Goal: Task Accomplishment & Management: Complete application form

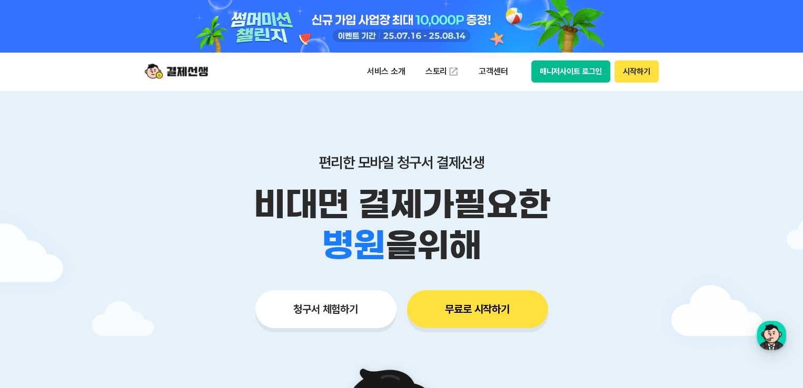
click at [320, 322] on button "청구서 체험하기" at bounding box center [325, 310] width 141 height 38
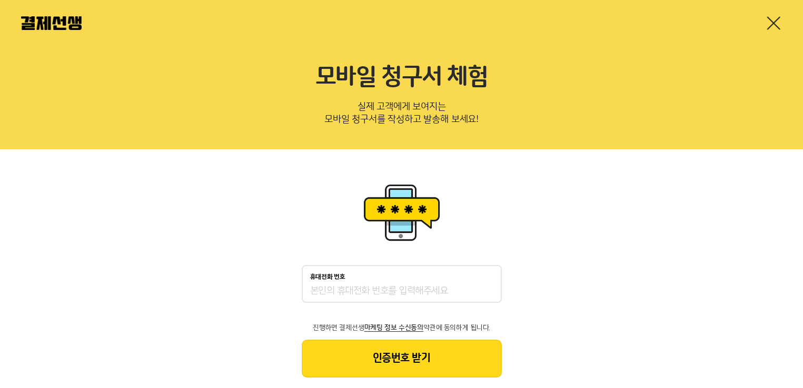
click at [382, 295] on input "휴대전화 번호" at bounding box center [401, 291] width 183 height 13
type input "01036465405"
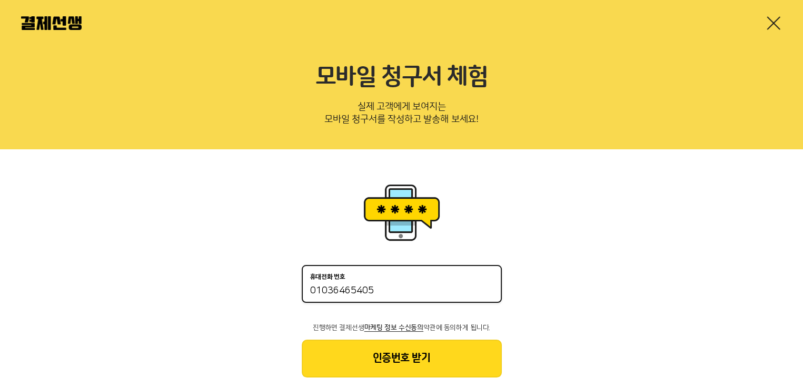
click at [400, 359] on button "인증번호 받기" at bounding box center [402, 359] width 200 height 38
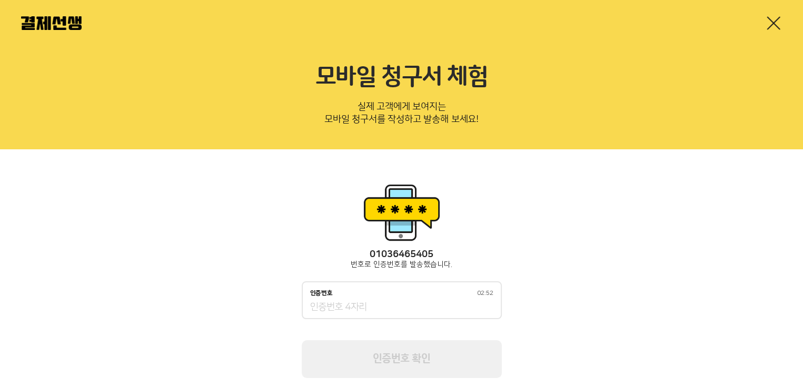
drag, startPoint x: 378, startPoint y: 297, endPoint x: 374, endPoint y: 305, distance: 8.7
click at [377, 297] on div "인증번호 02:52" at bounding box center [402, 301] width 200 height 38
click at [374, 305] on input "인증번호 02:51" at bounding box center [401, 308] width 183 height 13
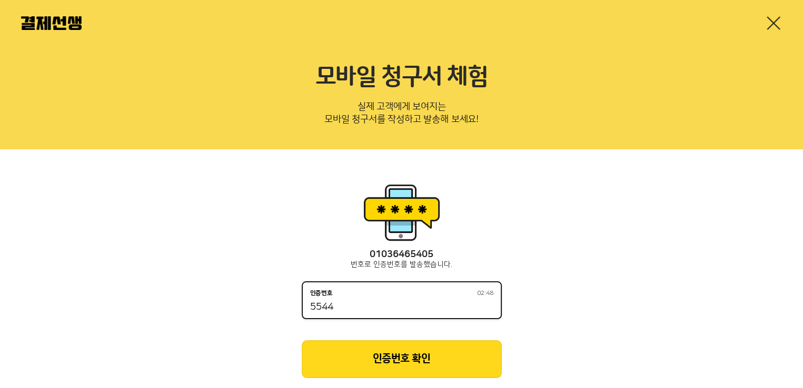
type input "5544"
click at [406, 349] on button "인증번호 확인" at bounding box center [402, 360] width 200 height 38
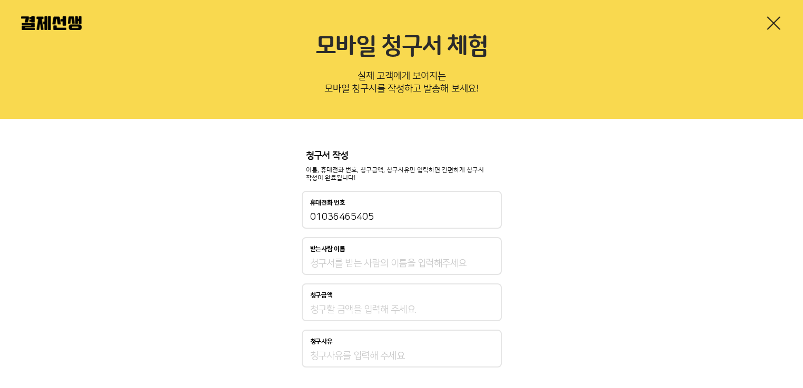
scroll to position [42, 0]
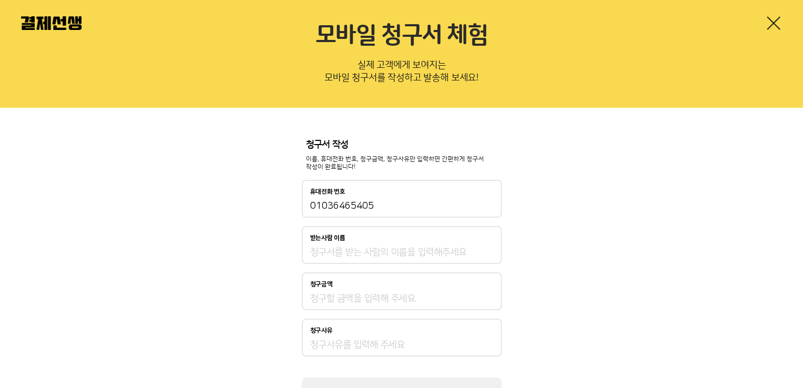
click at [355, 254] on input "받는사람 이름" at bounding box center [401, 252] width 183 height 13
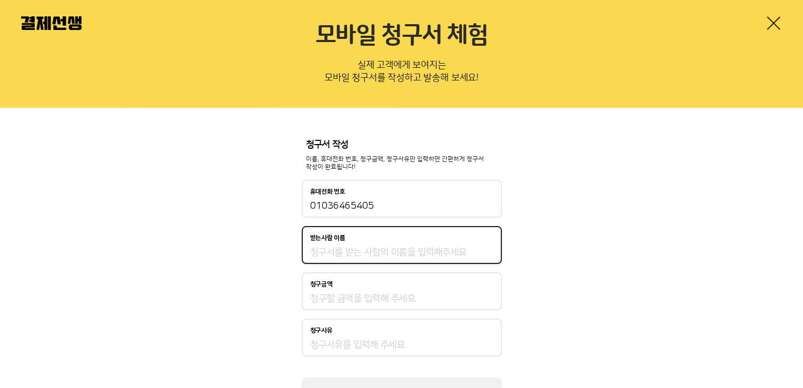
type input "정회윤"
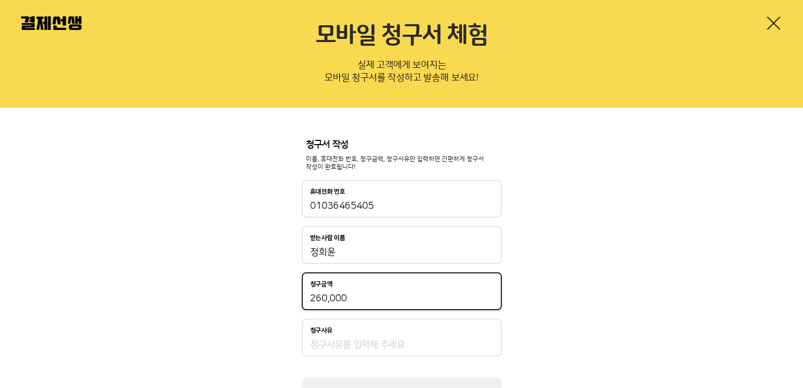
type input "260,000"
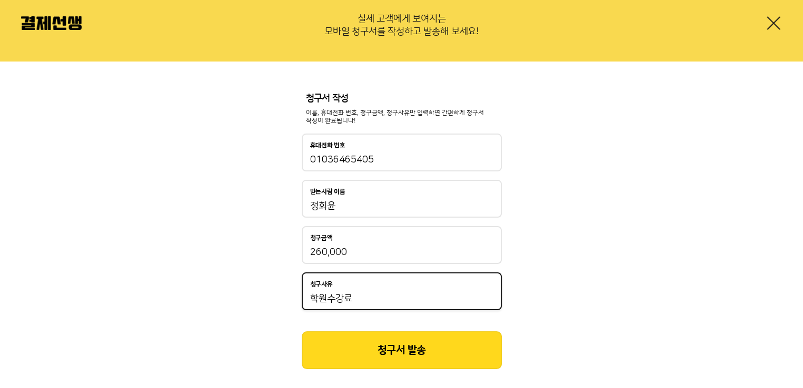
scroll to position [101, 0]
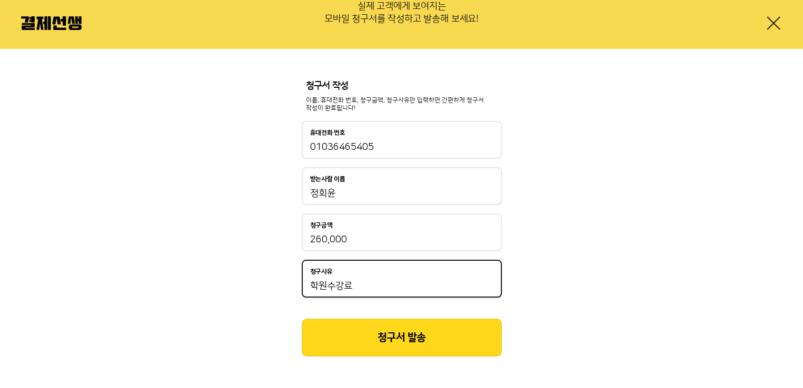
type input "학원수강료"
click at [402, 319] on button "청구서 발송" at bounding box center [402, 338] width 200 height 38
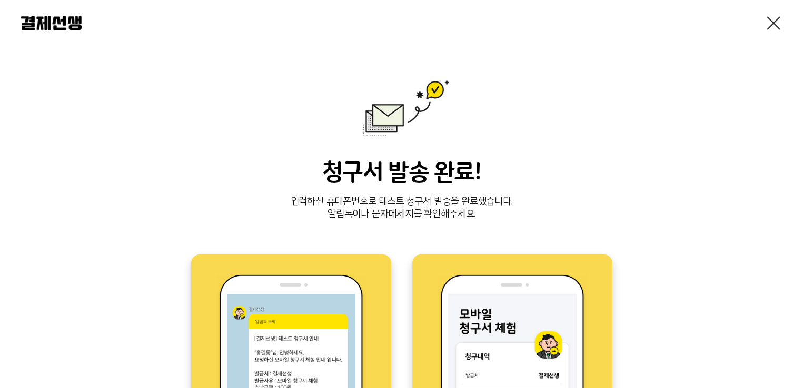
scroll to position [293, 0]
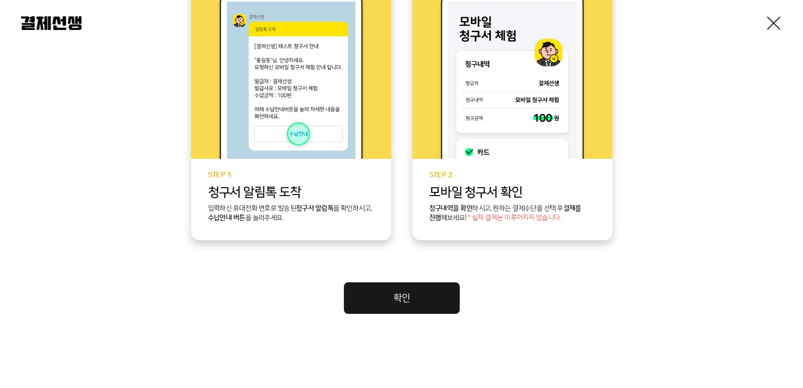
click at [453, 290] on link "확인" at bounding box center [402, 299] width 116 height 32
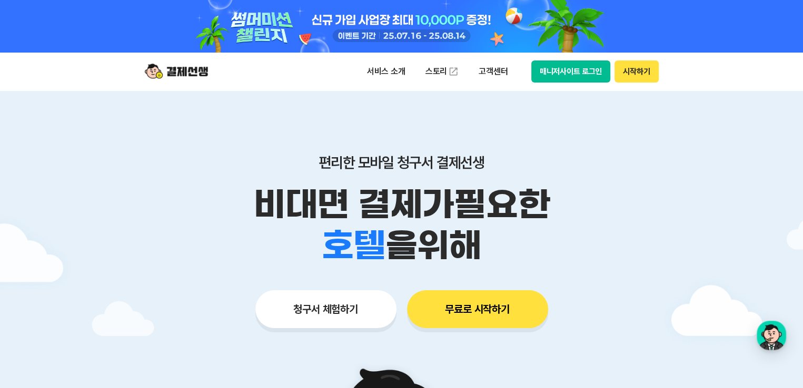
click at [584, 72] on button "매니저사이트 로그인" at bounding box center [570, 72] width 79 height 22
click at [643, 73] on button "시작하기" at bounding box center [636, 72] width 44 height 22
